Goal: Task Accomplishment & Management: Manage account settings

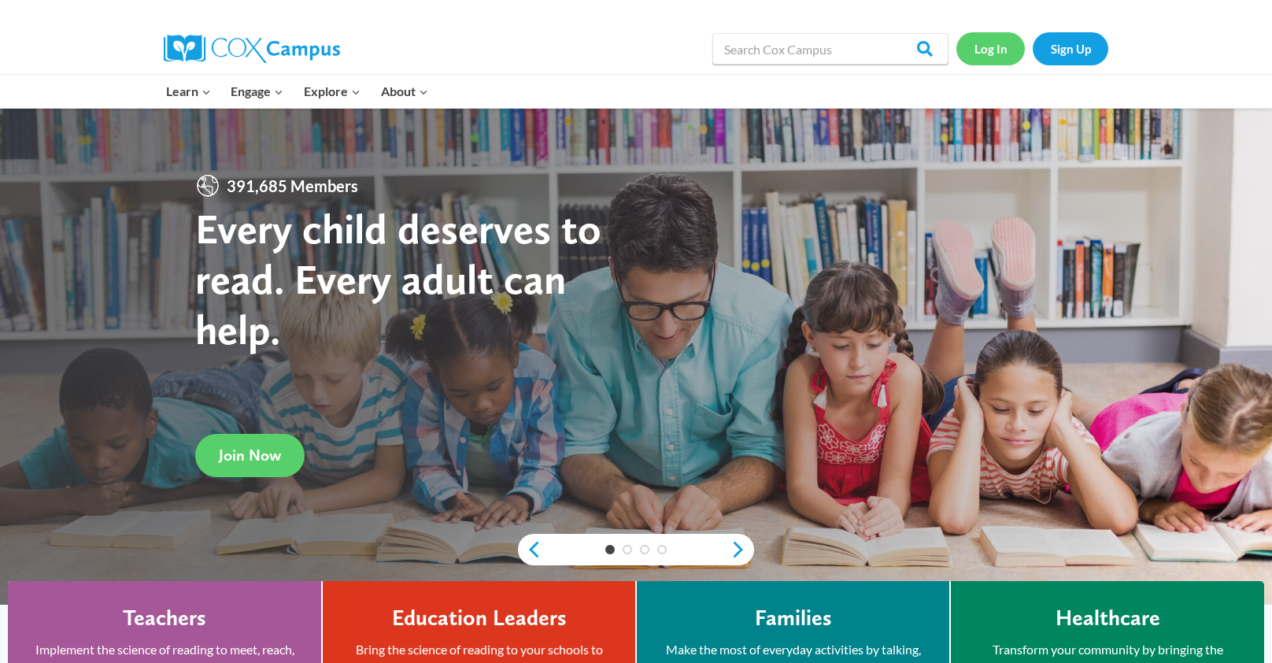
click at [996, 49] on link "Log In" at bounding box center [990, 48] width 68 height 32
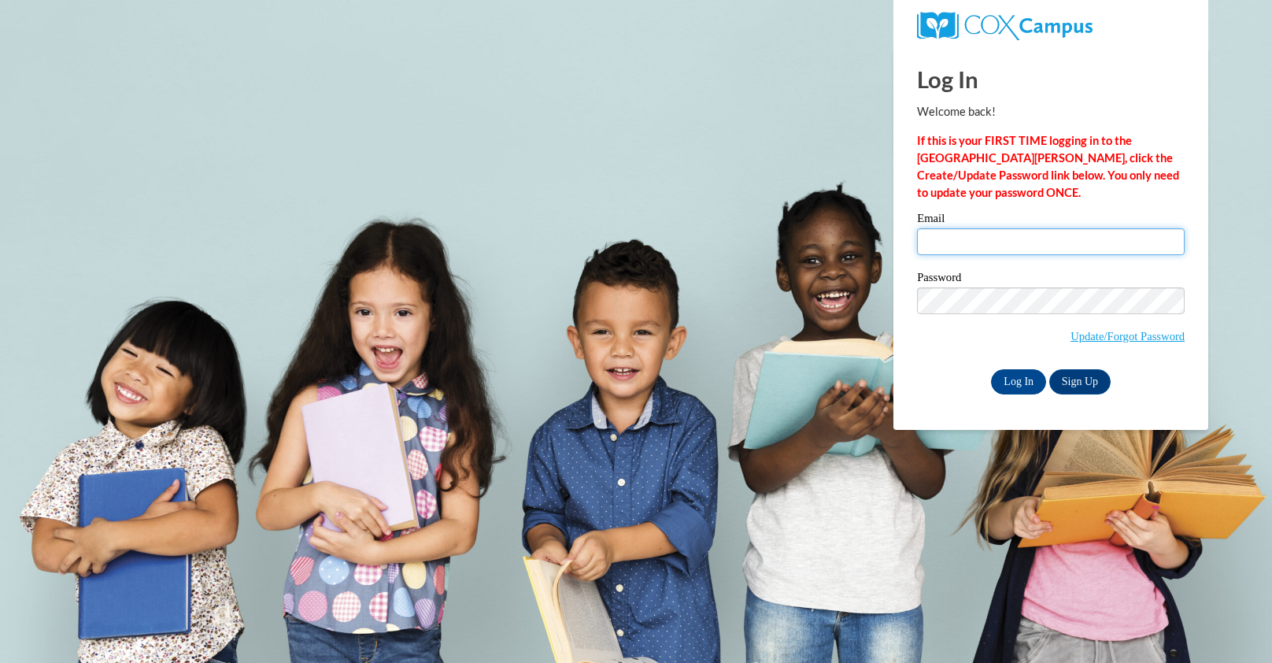
click at [944, 248] on input "Email" at bounding box center [1051, 241] width 268 height 27
type input "[EMAIL_ADDRESS][DOMAIN_NAME]"
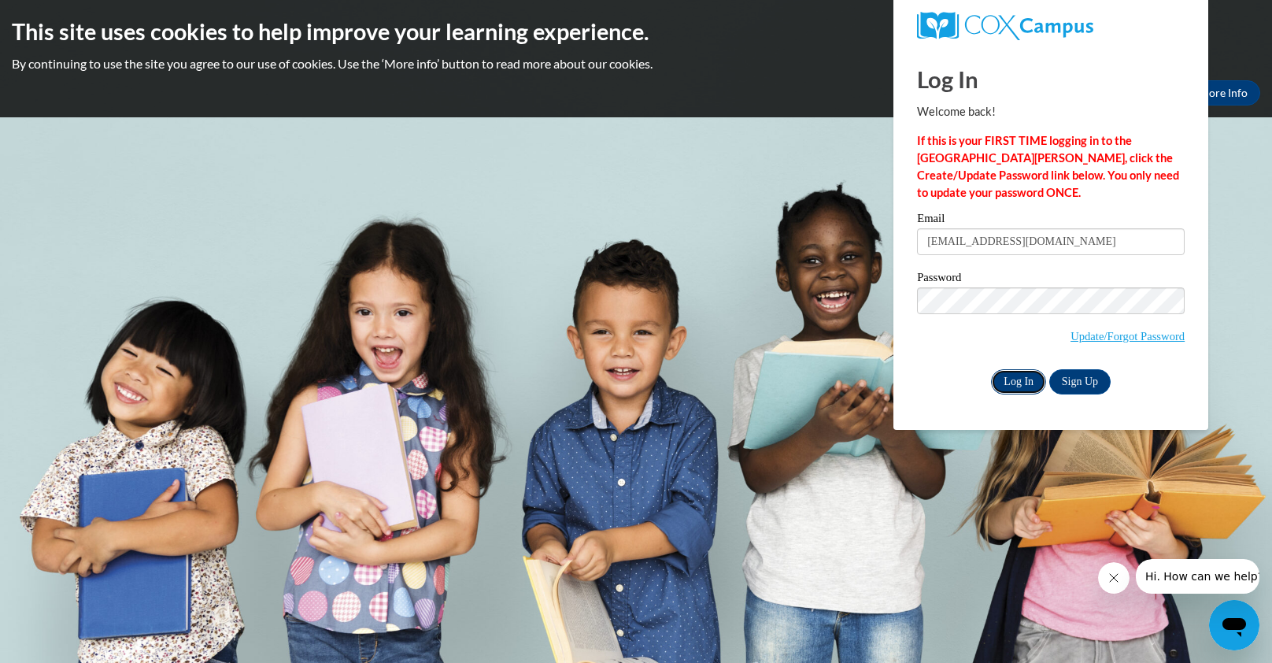
click at [1021, 386] on input "Log In" at bounding box center [1018, 381] width 55 height 25
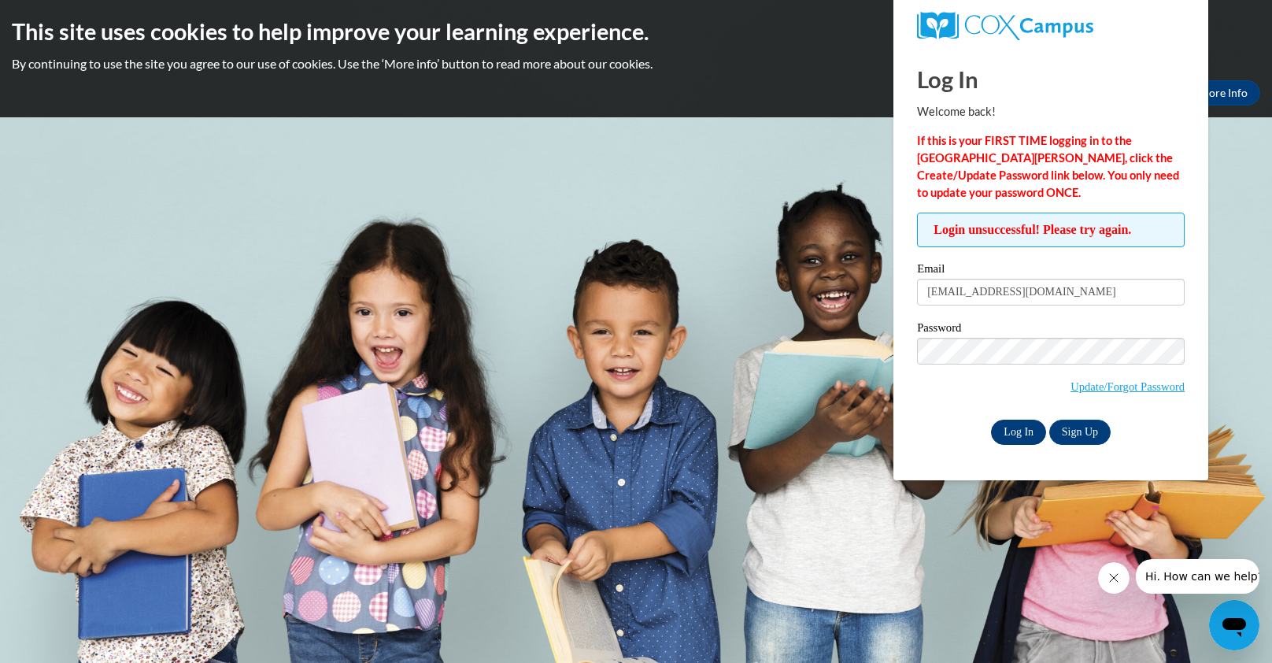
click at [1008, 442] on input "Log In" at bounding box center [1018, 431] width 55 height 25
click at [1032, 430] on input "Log In" at bounding box center [1018, 431] width 55 height 25
click at [1016, 434] on input "Log In" at bounding box center [1018, 431] width 55 height 25
click at [1077, 386] on link "Update/Forgot Password" at bounding box center [1127, 386] width 114 height 13
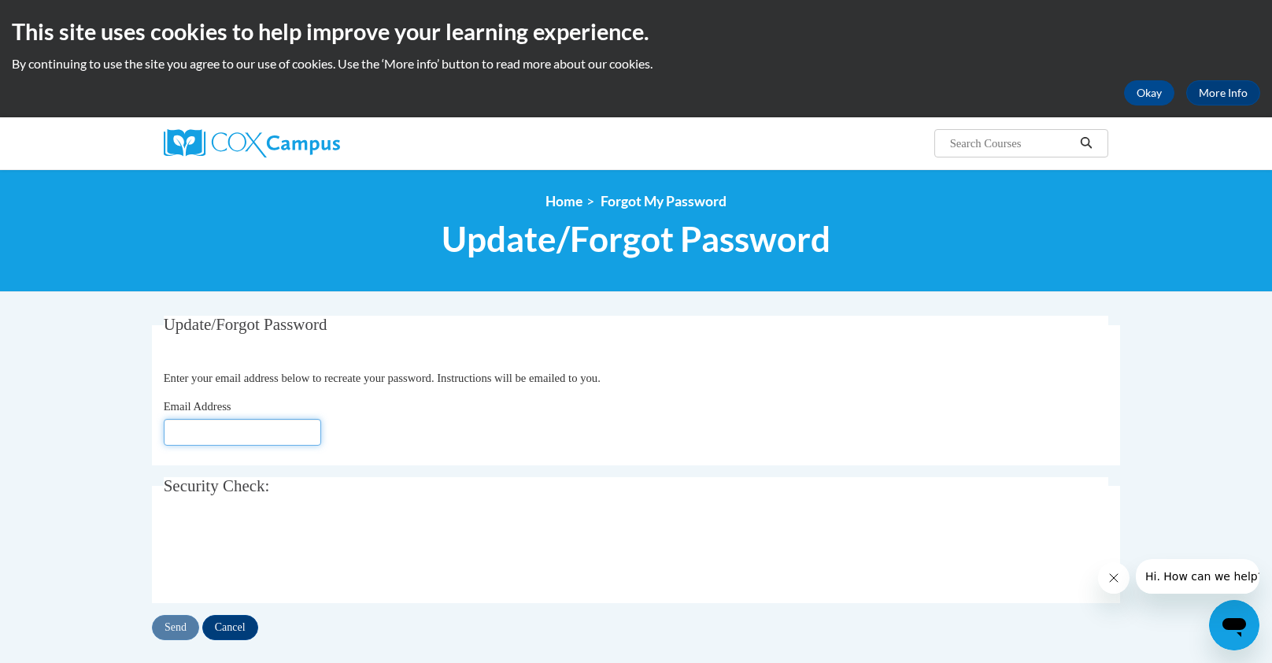
click at [272, 433] on input "Email Address" at bounding box center [242, 432] width 157 height 27
type input "[EMAIL_ADDRESS][DOMAIN_NAME]"
click at [163, 625] on input "Send" at bounding box center [175, 627] width 47 height 25
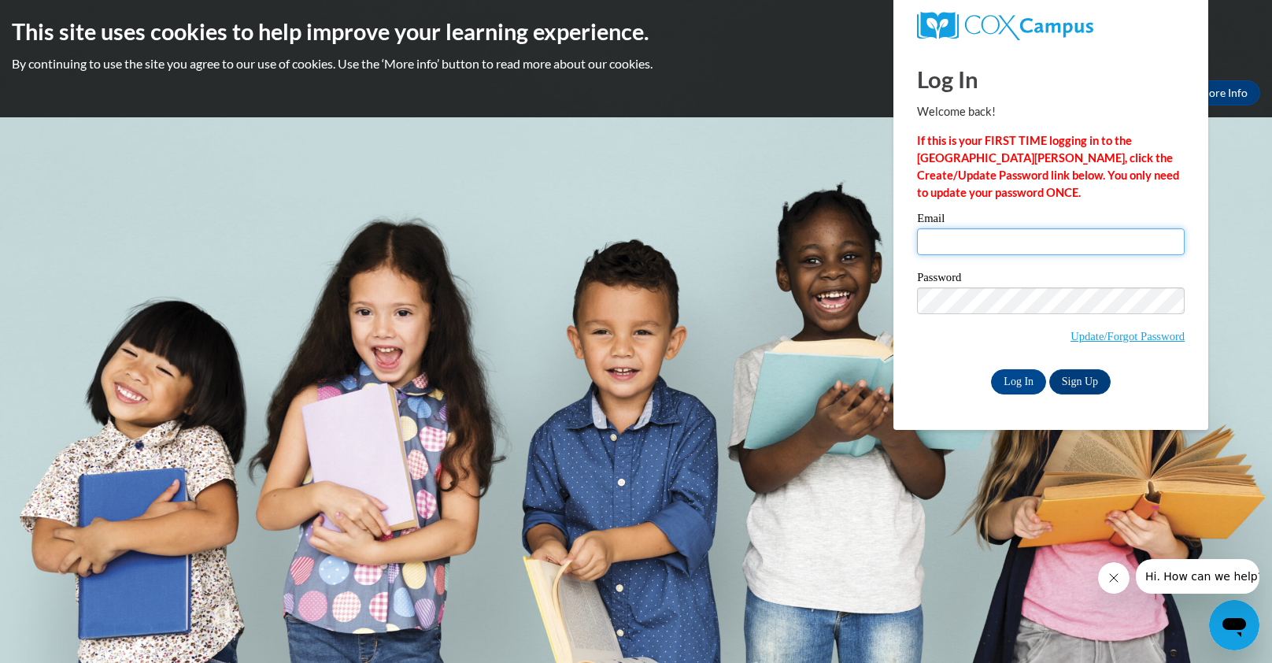
click at [954, 246] on input "Email" at bounding box center [1051, 241] width 268 height 27
type input "[EMAIL_ADDRESS][DOMAIN_NAME]"
click at [1017, 382] on input "Log In" at bounding box center [1018, 381] width 55 height 25
click at [932, 240] on input "Email" at bounding box center [1051, 241] width 268 height 27
type input "lkamutzki@greenfield.k12.wi.us"
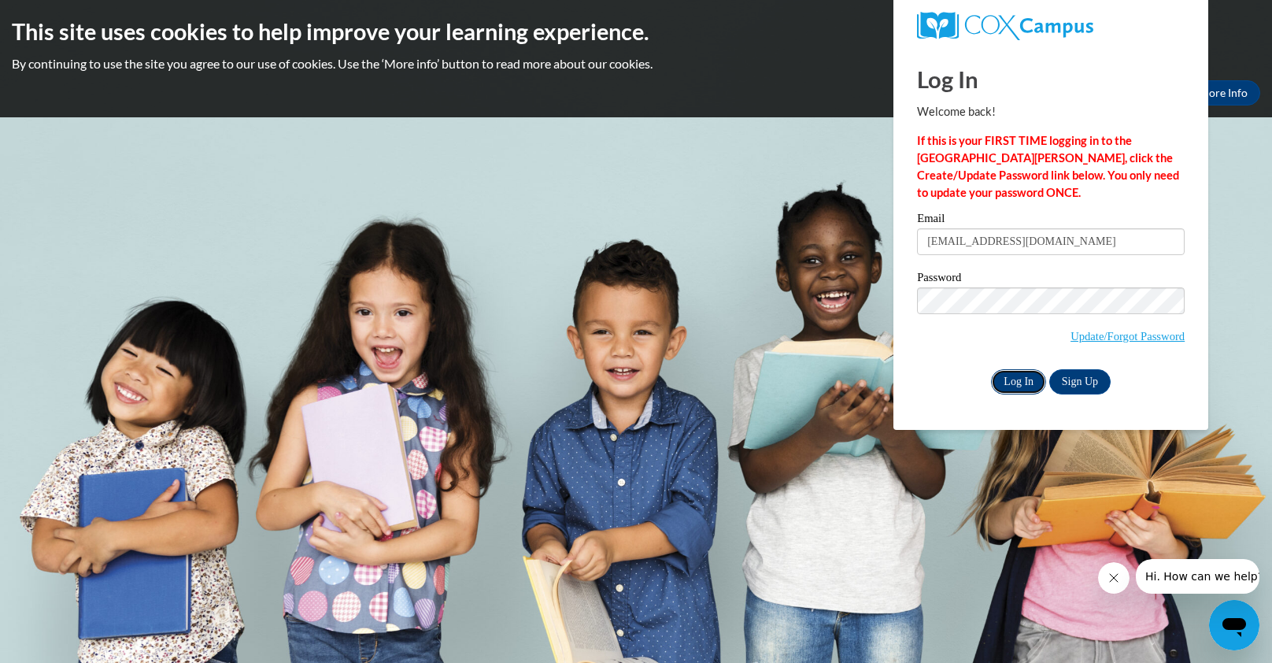
click at [1021, 383] on input "Log In" at bounding box center [1018, 381] width 55 height 25
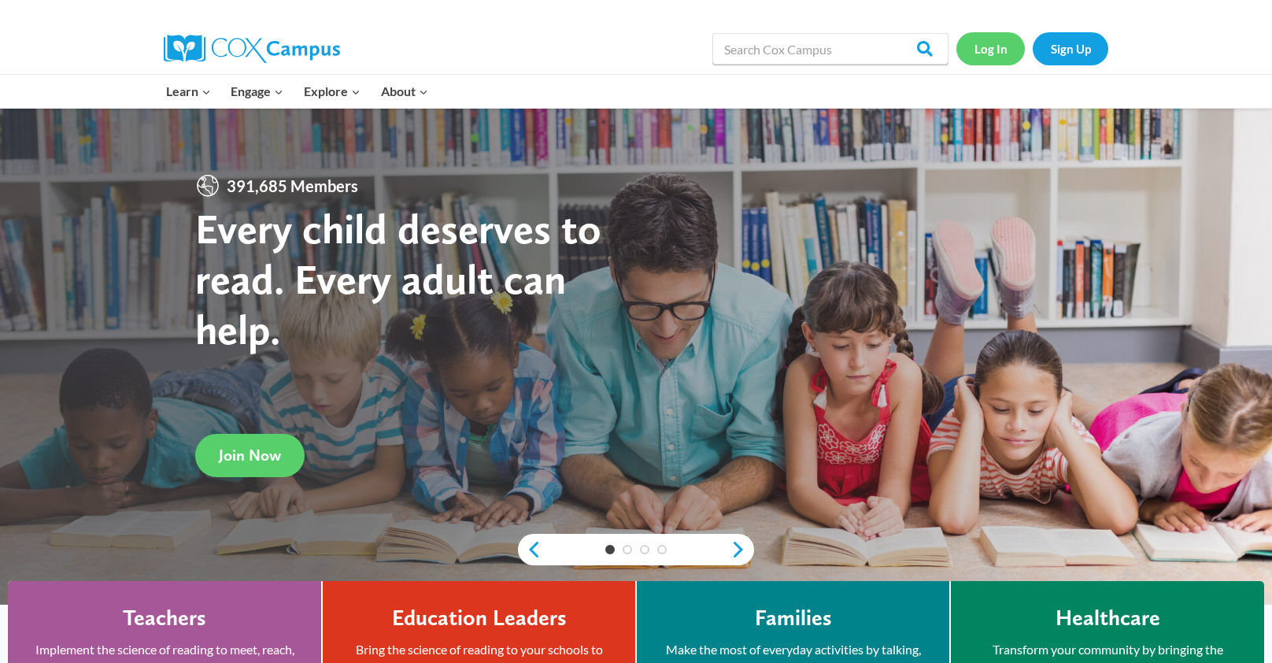
click at [989, 48] on link "Log In" at bounding box center [990, 48] width 68 height 32
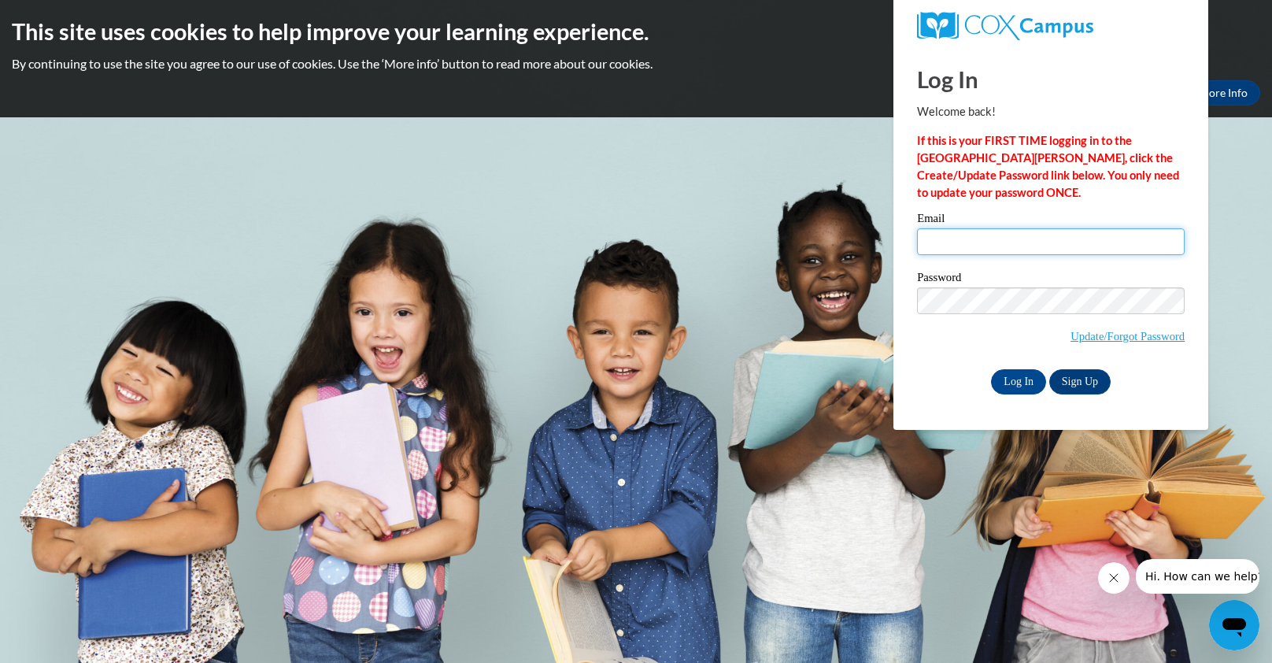
click at [946, 246] on input "Email" at bounding box center [1051, 241] width 268 height 27
type input "[EMAIL_ADDRESS][DOMAIN_NAME]"
click at [1032, 379] on input "Log In" at bounding box center [1018, 381] width 55 height 25
